Goal: Information Seeking & Learning: Learn about a topic

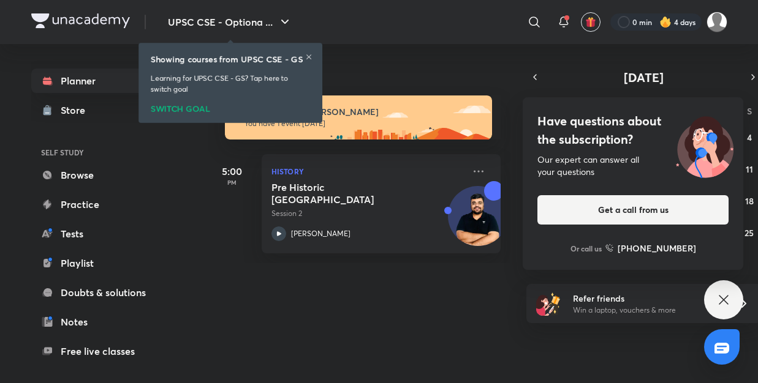
click at [309, 56] on icon at bounding box center [308, 57] width 5 height 5
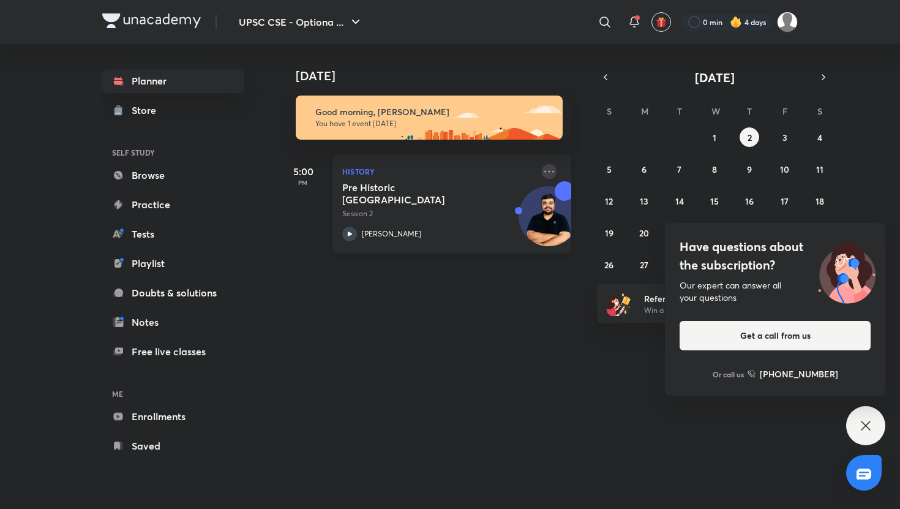
click at [548, 175] on icon at bounding box center [549, 171] width 15 height 15
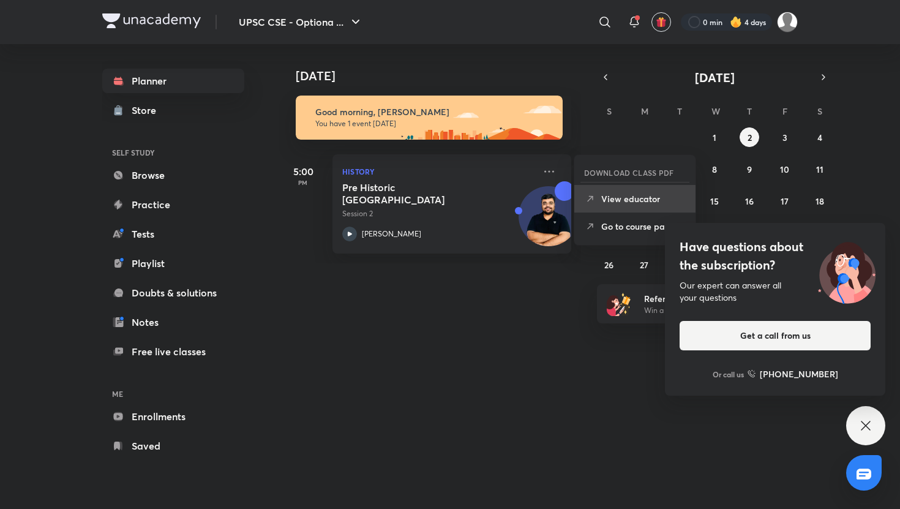
click at [597, 201] on li "View educator" at bounding box center [634, 199] width 121 height 28
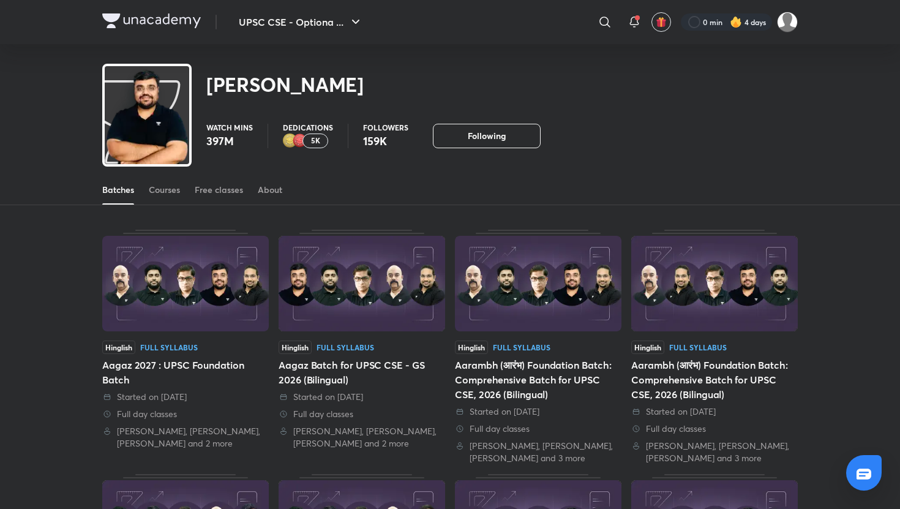
click at [156, 119] on img at bounding box center [147, 124] width 85 height 110
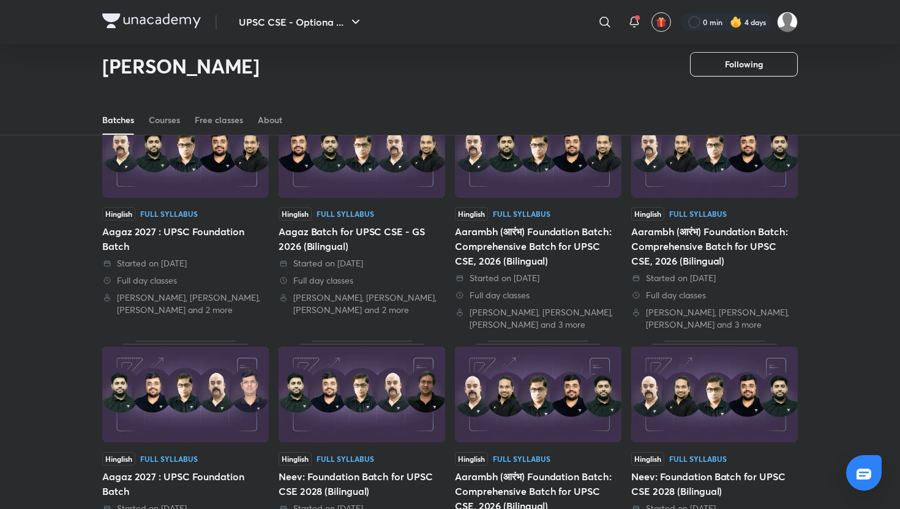
scroll to position [98, 0]
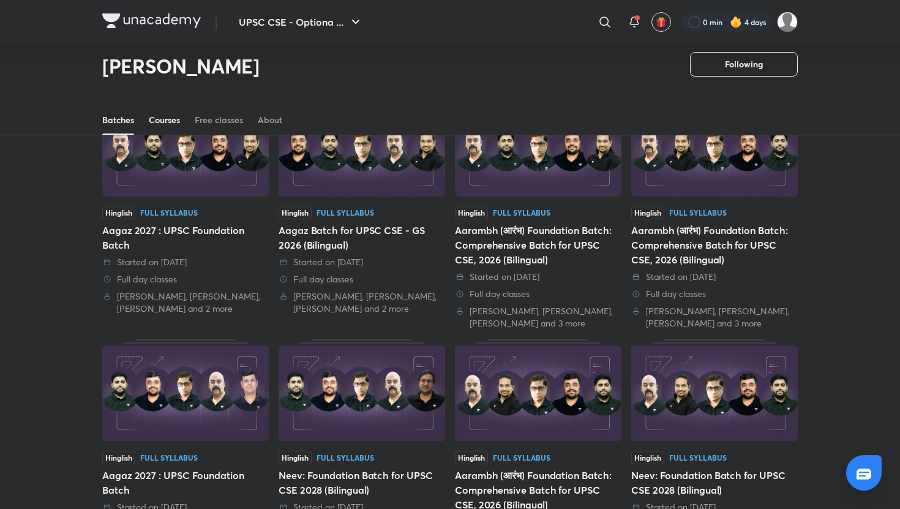
click at [161, 127] on link "Courses" at bounding box center [164, 119] width 31 height 29
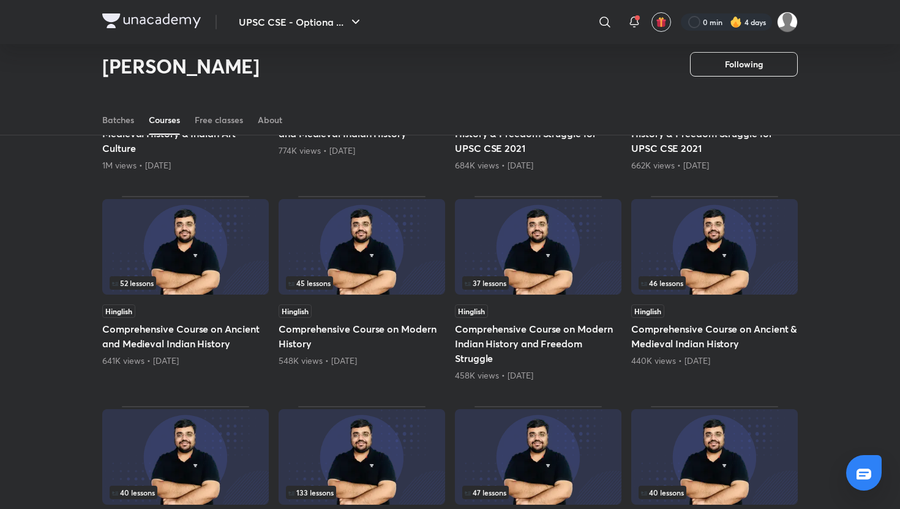
scroll to position [246, 0]
click at [680, 259] on img at bounding box center [714, 246] width 167 height 96
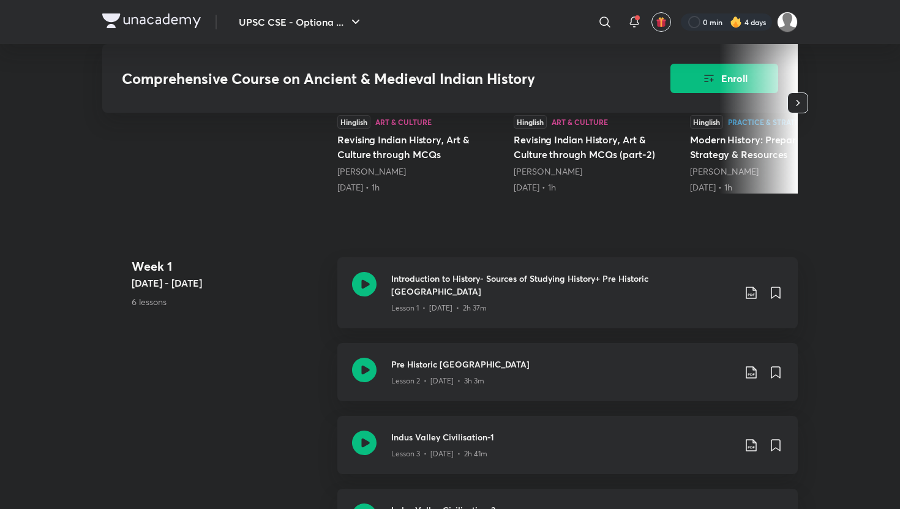
scroll to position [408, 0]
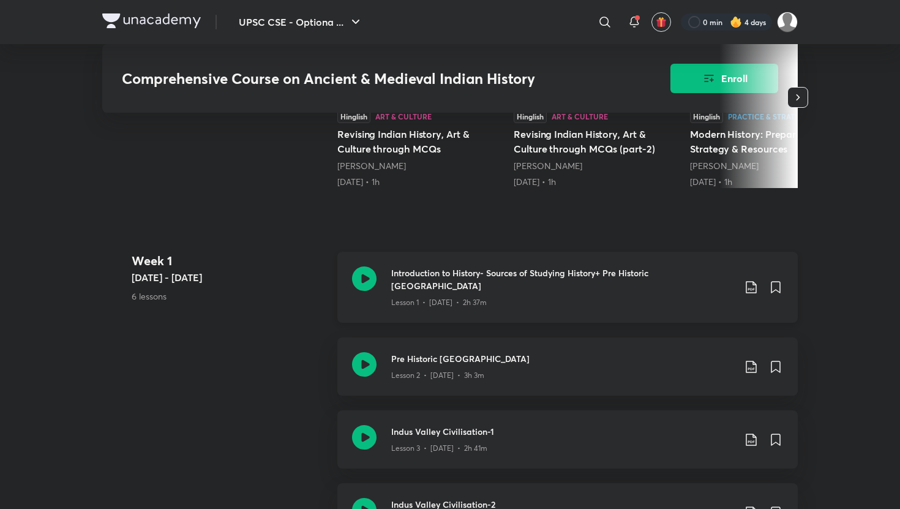
click at [752, 286] on icon at bounding box center [751, 287] width 15 height 15
click at [684, 348] on p "With annotation" at bounding box center [659, 346] width 63 height 13
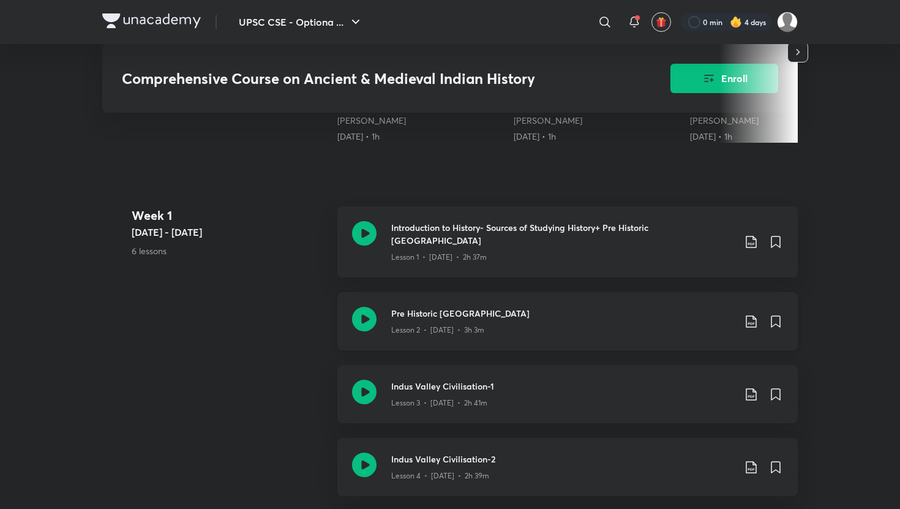
scroll to position [454, 0]
click at [753, 313] on icon at bounding box center [751, 320] width 15 height 15
click at [677, 373] on p "With annotation" at bounding box center [659, 372] width 63 height 13
